Goal: Task Accomplishment & Management: Complete application form

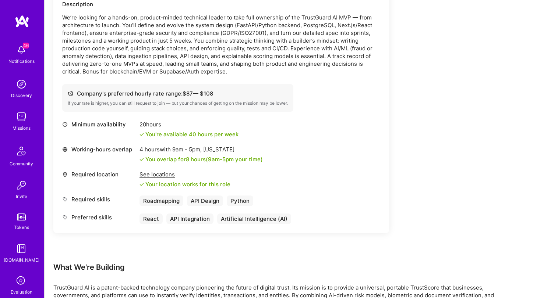
scroll to position [196, 0]
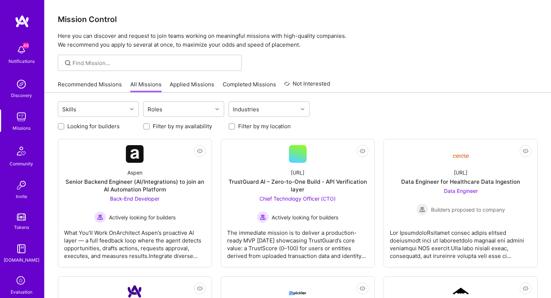
click at [90, 86] on link "Recommended Missions" at bounding box center [90, 87] width 64 height 12
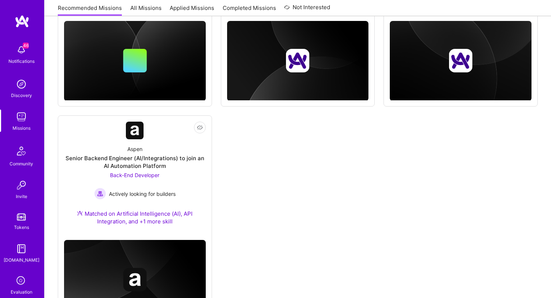
scroll to position [696, 0]
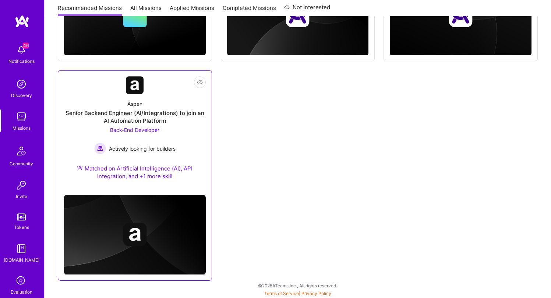
click at [130, 122] on div "Senior Backend Engineer (AI/Integrations) to join an AI Automation Platform" at bounding box center [135, 116] width 142 height 15
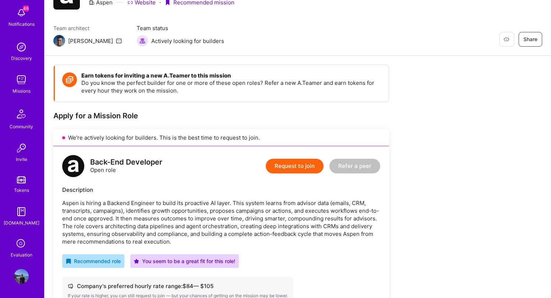
scroll to position [42, 0]
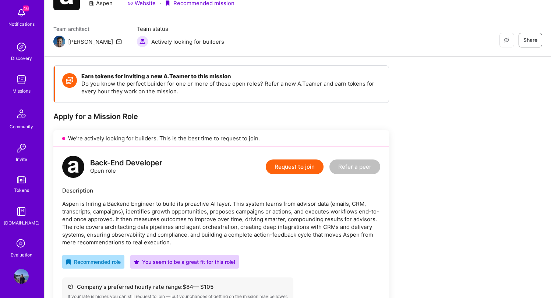
click at [17, 245] on icon at bounding box center [21, 244] width 14 height 14
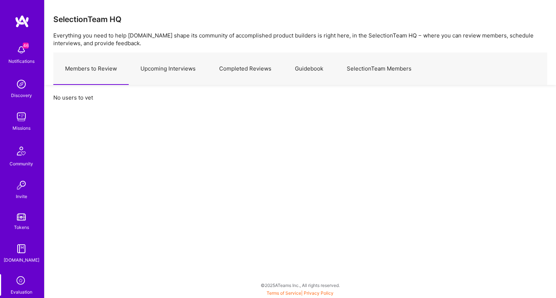
scroll to position [2, 0]
click at [172, 69] on link "Upcoming Interviews" at bounding box center [168, 69] width 79 height 32
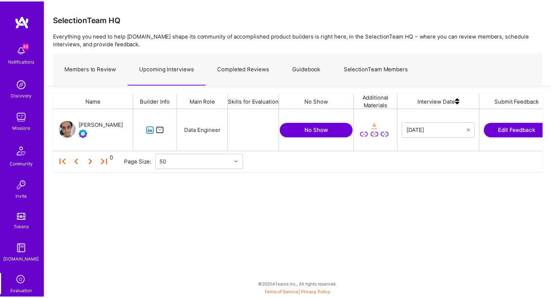
scroll to position [37, 488]
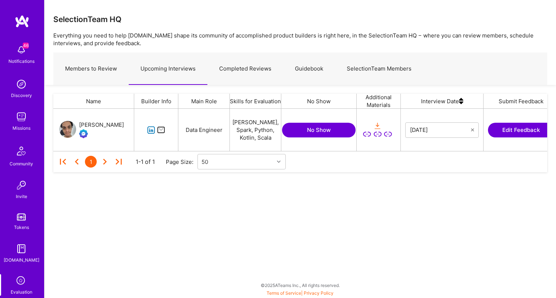
click at [505, 132] on button "Edit Feedback" at bounding box center [521, 130] width 66 height 15
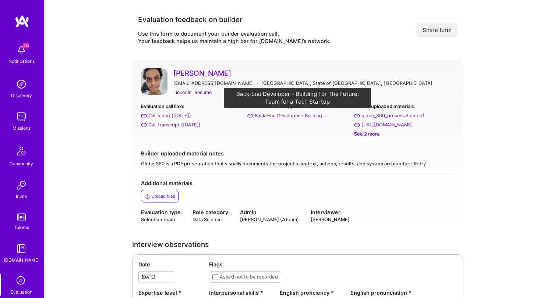
click at [298, 118] on div "Back-End Developer - Building For The Future: Team for a Tech Startup" at bounding box center [292, 116] width 74 height 8
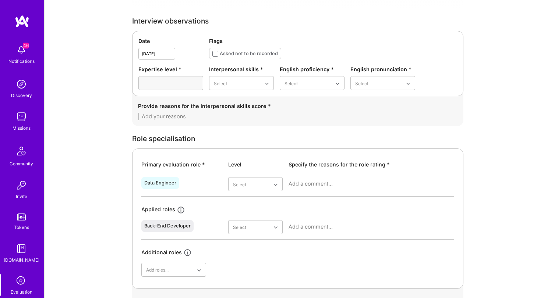
scroll to position [232, 0]
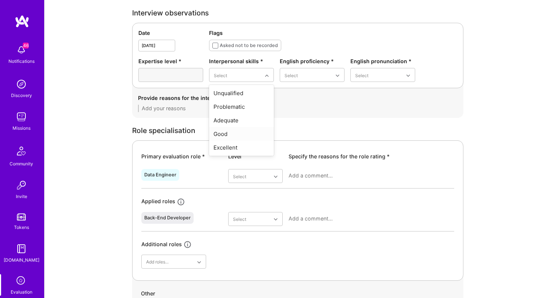
click at [229, 134] on div "Good" at bounding box center [241, 134] width 65 height 14
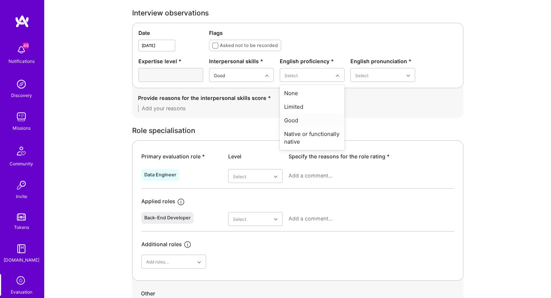
click at [306, 118] on div "Good" at bounding box center [312, 121] width 65 height 14
click at [364, 120] on div "Good" at bounding box center [382, 121] width 65 height 14
click at [263, 115] on div "Provide reasons for the interpersonal skills score *" at bounding box center [297, 103] width 331 height 30
click at [263, 111] on textarea at bounding box center [297, 108] width 319 height 7
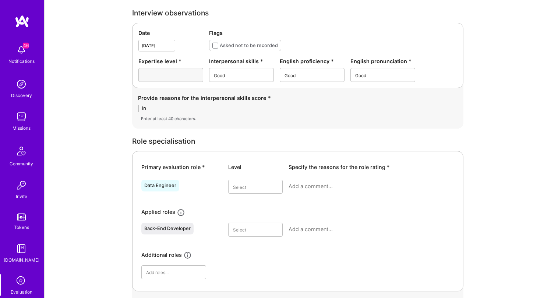
type textarea "I"
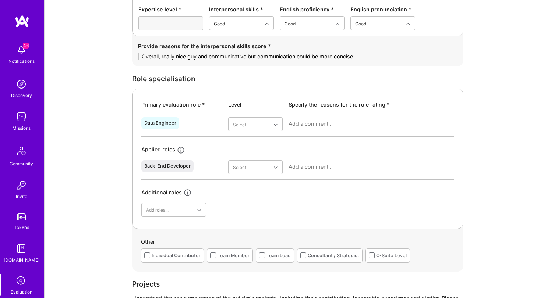
scroll to position [287, 0]
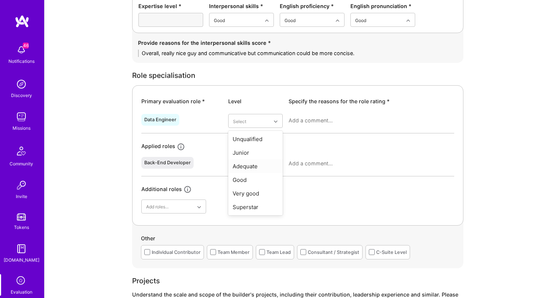
type textarea "Overall, really nice guy and communicative but communication could be more conc…"
click at [248, 177] on div "Good" at bounding box center [255, 180] width 54 height 14
click at [333, 117] on textarea at bounding box center [371, 120] width 166 height 7
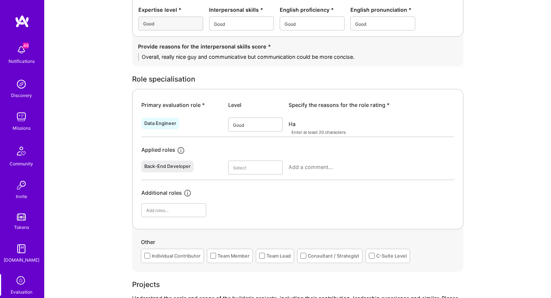
type textarea "H"
type textarea "j"
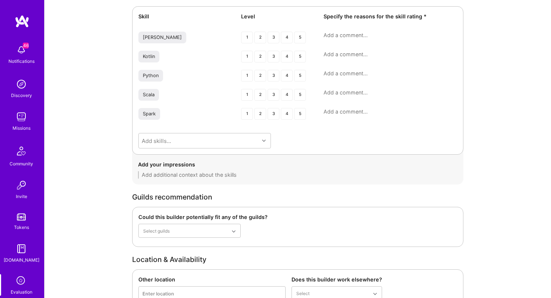
scroll to position [961, 0]
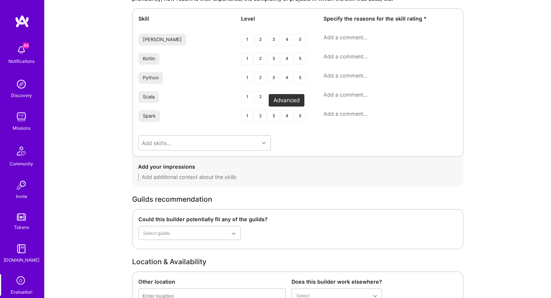
type textarea "Has some good experience. A lot of breadth but missing some depth in some areas."
click at [285, 121] on div "4" at bounding box center [287, 116] width 12 height 12
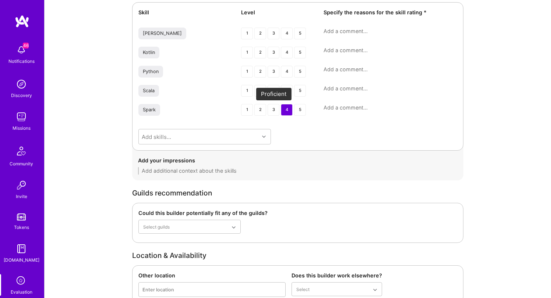
click at [271, 113] on div "3" at bounding box center [273, 110] width 12 height 12
click at [274, 111] on div "3" at bounding box center [273, 110] width 12 height 12
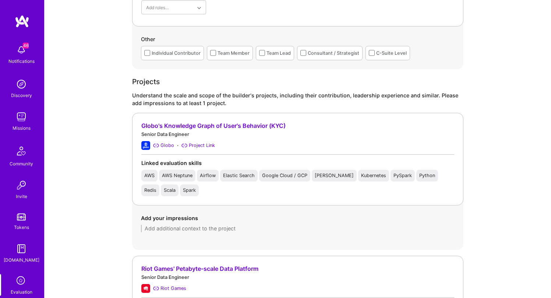
scroll to position [490, 0]
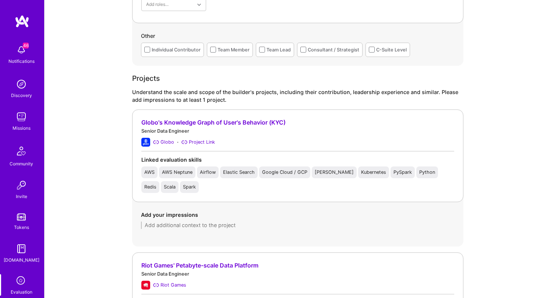
click at [257, 219] on div "Add your impressions" at bounding box center [297, 220] width 313 height 18
click at [256, 229] on div "Add your impressions" at bounding box center [297, 220] width 331 height 36
click at [248, 228] on textarea at bounding box center [297, 225] width 313 height 7
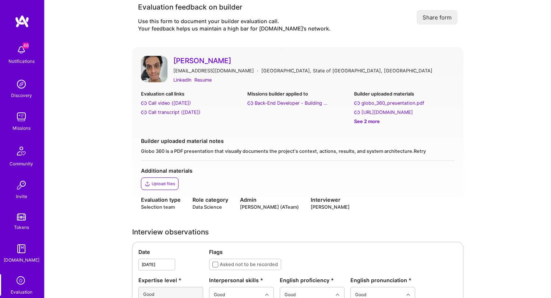
scroll to position [13, 0]
click at [183, 81] on div "LinkedIn" at bounding box center [182, 80] width 18 height 8
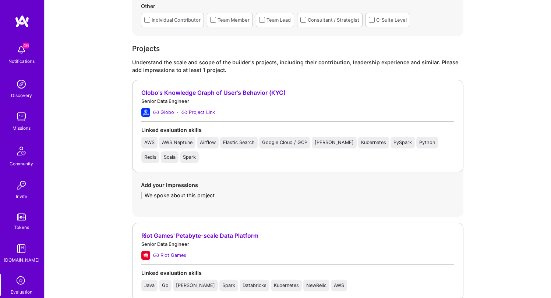
scroll to position [521, 0]
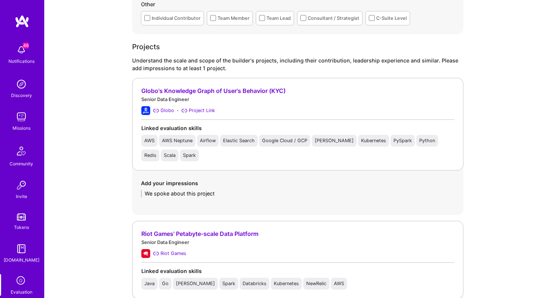
click at [248, 193] on textarea "We spoke about this project" at bounding box center [297, 193] width 313 height 7
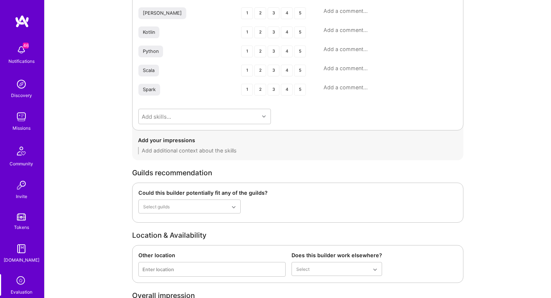
scroll to position [1155, 0]
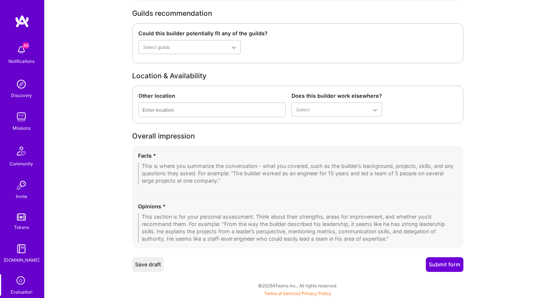
type textarea "We spoke about this project. Overall, seems to be a decent complexity project w…"
click at [179, 178] on textarea at bounding box center [297, 174] width 319 height 22
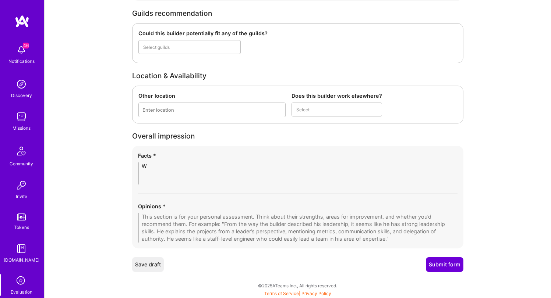
scroll to position [1151, 0]
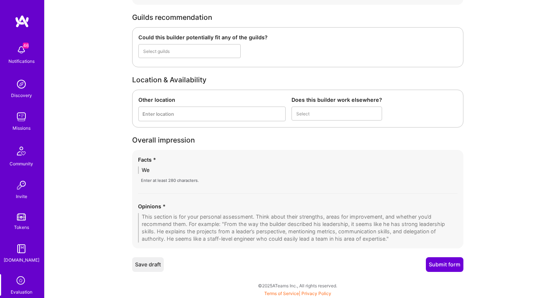
type textarea "W"
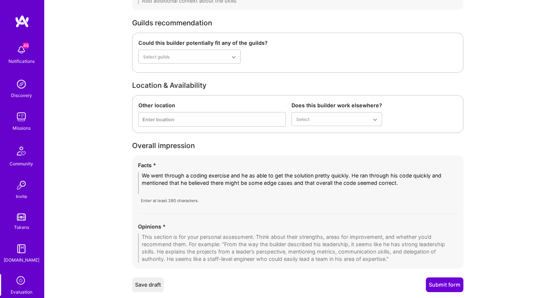
scroll to position [0, 0]
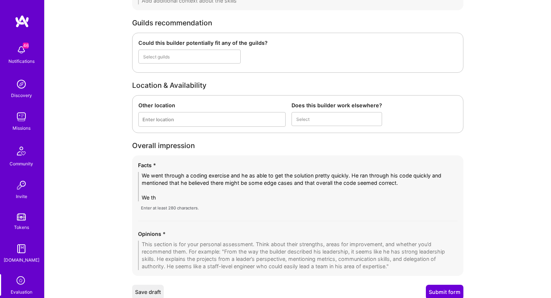
type textarea "We went through a coding exercise and he as able to get the solution pretty qui…"
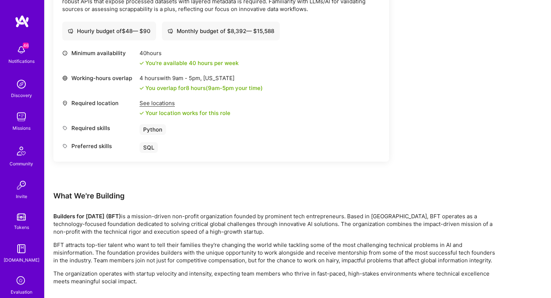
scroll to position [1117, 0]
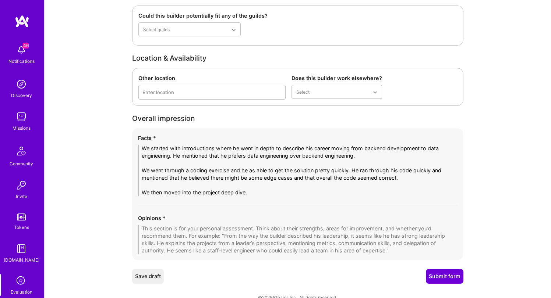
scroll to position [1184, 0]
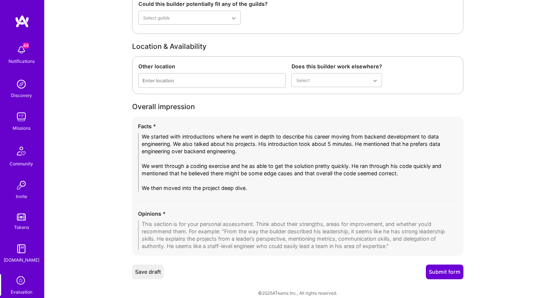
click at [257, 185] on textarea "We started with introductions where he went in depth to describe his career mov…" at bounding box center [297, 162] width 319 height 59
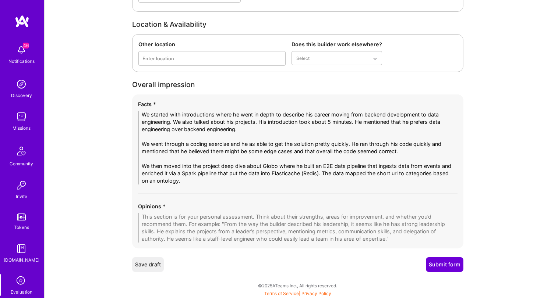
scroll to position [1206, 0]
click at [324, 173] on textarea "We started with introductions where he went in depth to describe his career mov…" at bounding box center [297, 148] width 319 height 74
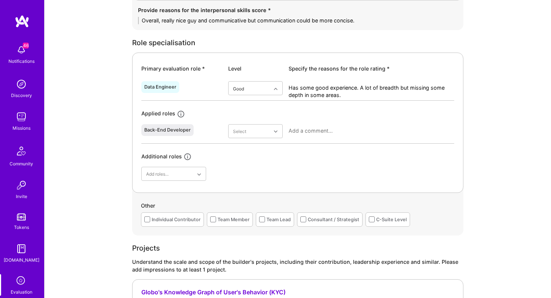
scroll to position [325, 0]
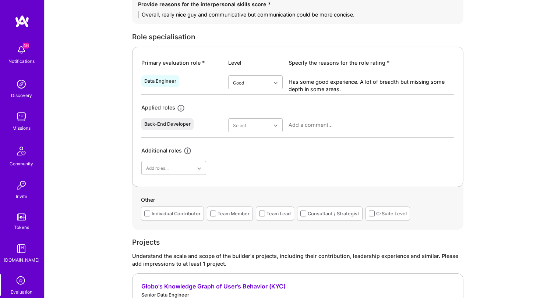
click at [202, 82] on div "Data Engineer" at bounding box center [181, 84] width 81 height 19
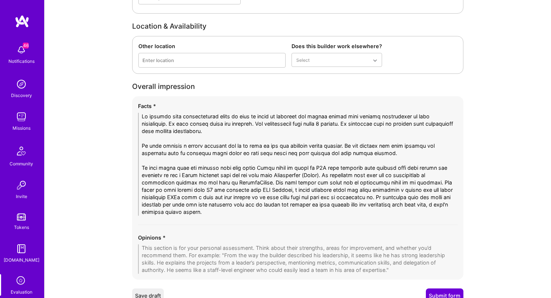
scroll to position [1236, 0]
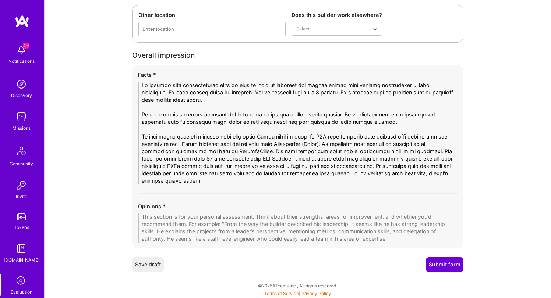
click at [260, 182] on textarea at bounding box center [297, 133] width 319 height 103
type textarea "We started with introductions where he went in depth to describe his career mov…"
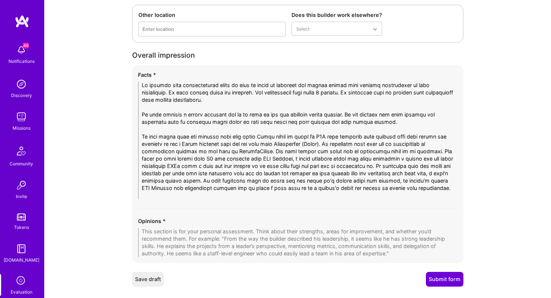
scroll to position [1250, 0]
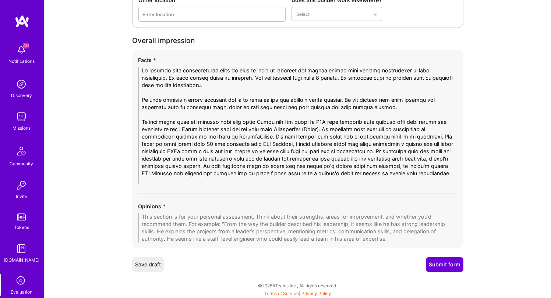
type textarea "We started with introductions where he went in depth to describe his career mov…"
click at [206, 225] on textarea at bounding box center [297, 227] width 319 height 29
type textarea "o"
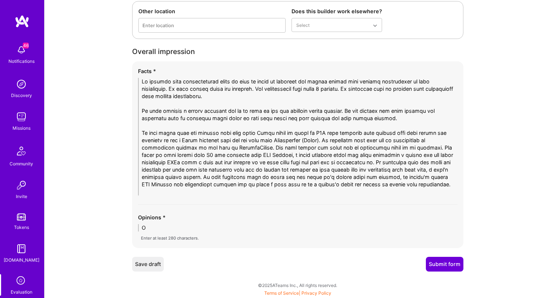
scroll to position [1239, 0]
type textarea "Overall,"
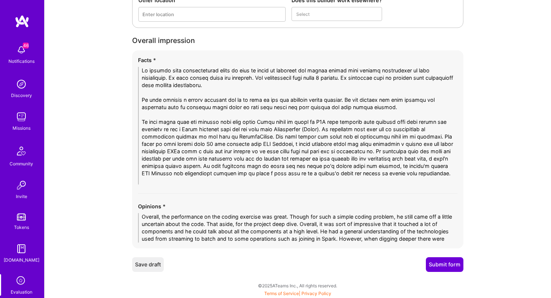
scroll to position [0, 0]
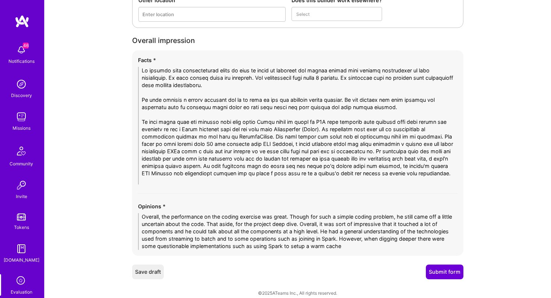
type textarea "Overall, the performance on the coding exercise was great. Though for such a si…"
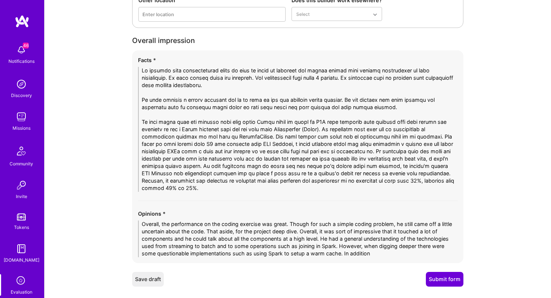
scroll to position [1265, 0]
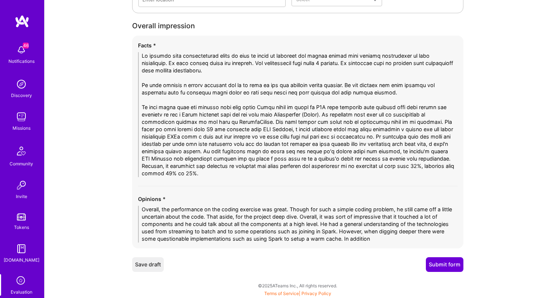
type textarea "We started with introductions where he went in depth to describe his career mov…"
click at [393, 235] on textarea "Overall, the performance on the coding exercise was great. Though for such a si…" at bounding box center [297, 224] width 319 height 37
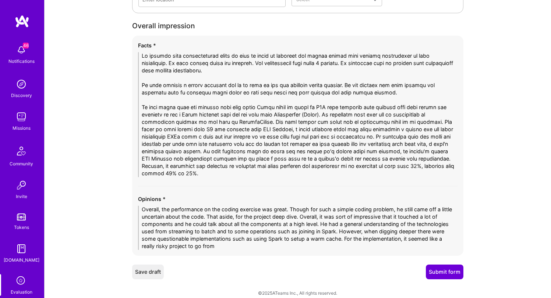
type textarea "Overall, the performance on the coding exercise was great. Though for such a si…"
click at [320, 174] on textarea at bounding box center [297, 114] width 319 height 125
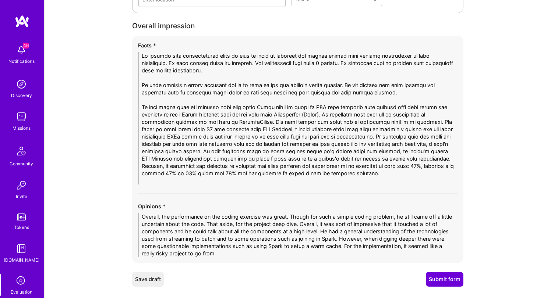
scroll to position [1280, 0]
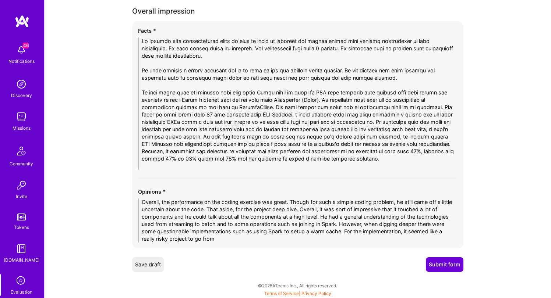
type textarea "We started with introductions where he went in depth to describe his career mov…"
click at [334, 236] on textarea "Overall, the performance on the coding exercise was great. Though for such a si…" at bounding box center [297, 221] width 319 height 44
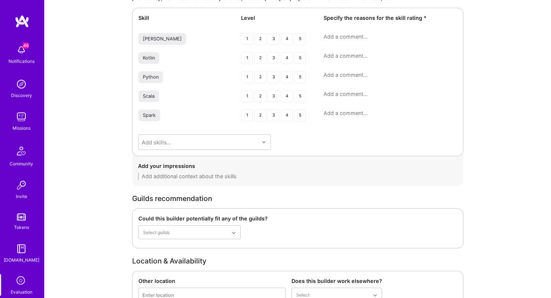
scroll to position [1331, 0]
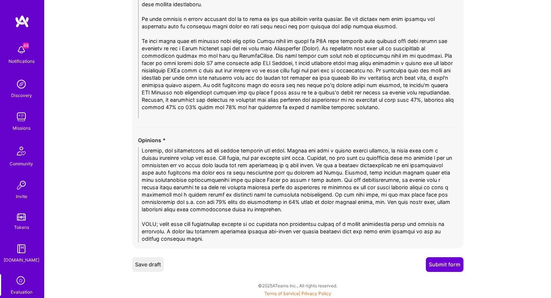
type textarea "Overall, the performance on the coding exercise was great. Though for such a si…"
click at [459, 263] on button "Submit form" at bounding box center [445, 264] width 38 height 15
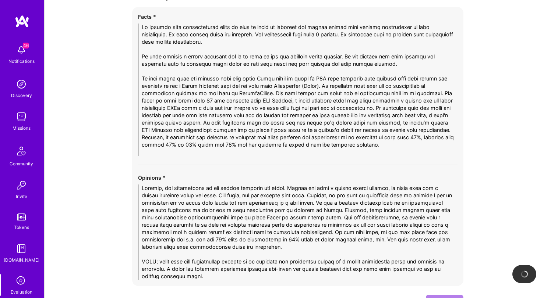
scroll to position [1291, 0]
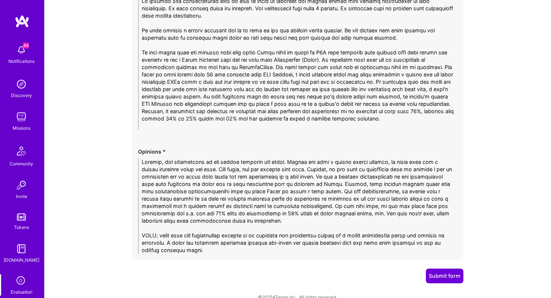
scroll to position [1326, 0]
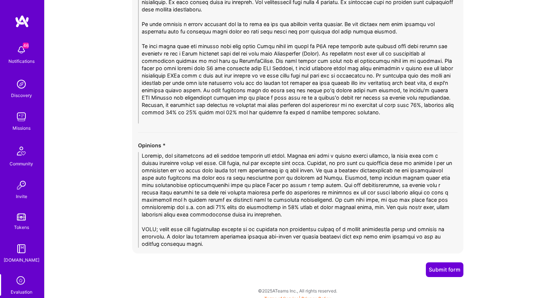
click at [414, 208] on textarea at bounding box center [297, 200] width 319 height 96
click at [426, 185] on textarea at bounding box center [297, 200] width 319 height 96
click at [419, 179] on textarea at bounding box center [297, 200] width 319 height 96
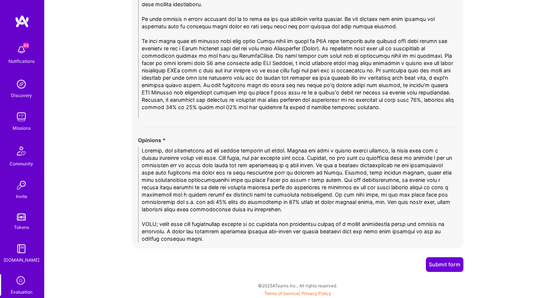
click at [391, 187] on textarea at bounding box center [297, 195] width 319 height 96
click at [172, 196] on textarea at bounding box center [297, 195] width 319 height 96
type textarea "Overall, the performance on the coding exercise was great. Though for such a si…"
click at [449, 263] on button "Submit form" at bounding box center [445, 264] width 38 height 15
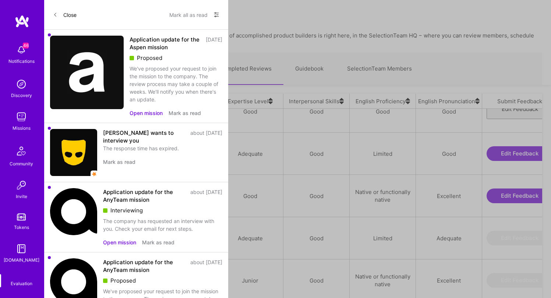
scroll to position [23, 0]
